Goal: Information Seeking & Learning: Find contact information

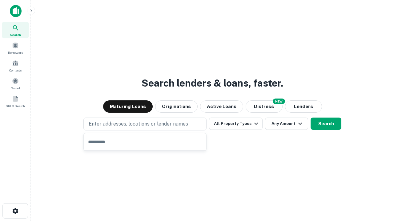
type input "**********"
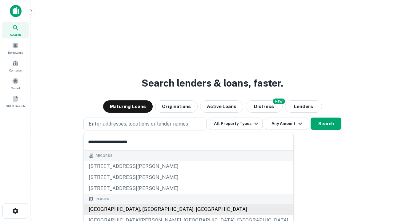
click at [147, 210] on div "Santa Monica, CA, USA" at bounding box center [188, 209] width 209 height 11
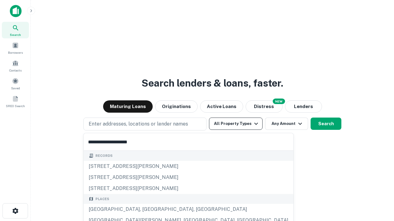
click at [236, 124] on button "All Property Types" at bounding box center [236, 124] width 54 height 12
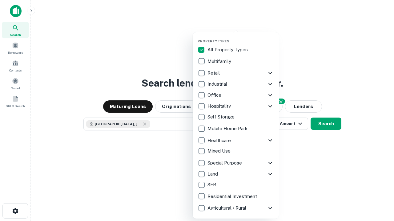
click at [241, 37] on button "button" at bounding box center [240, 37] width 86 height 0
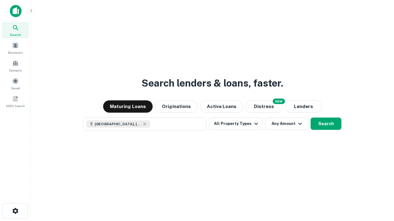
scroll to position [10, 0]
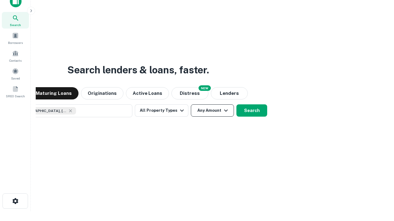
click at [191, 105] on button "Any Amount" at bounding box center [212, 111] width 43 height 12
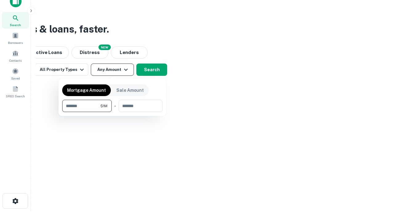
type input "*******"
click at [112, 112] on button "button" at bounding box center [112, 112] width 100 height 0
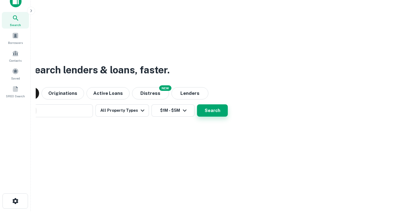
click at [197, 105] on button "Search" at bounding box center [212, 111] width 31 height 12
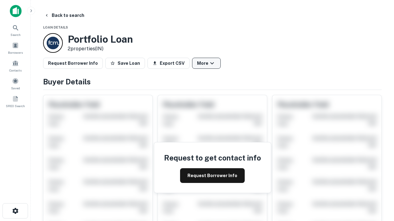
click at [206, 63] on button "More" at bounding box center [206, 63] width 29 height 11
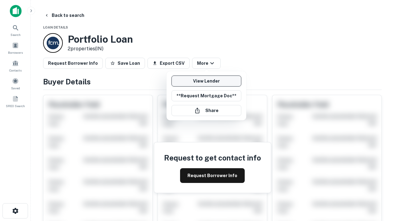
click at [206, 81] on link "View Lender" at bounding box center [206, 81] width 70 height 11
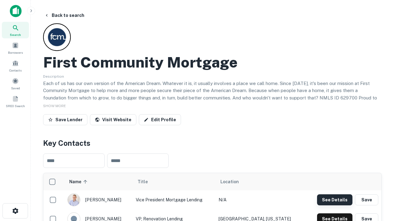
click at [334, 200] on button "See Details" at bounding box center [334, 200] width 35 height 11
click at [15, 211] on icon "button" at bounding box center [15, 211] width 7 height 7
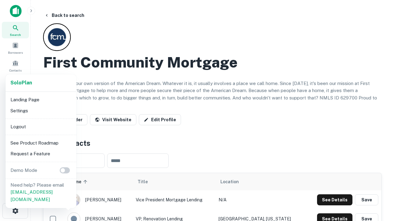
click at [41, 127] on li "Logout" at bounding box center [41, 126] width 66 height 11
